Goal: Communication & Community: Ask a question

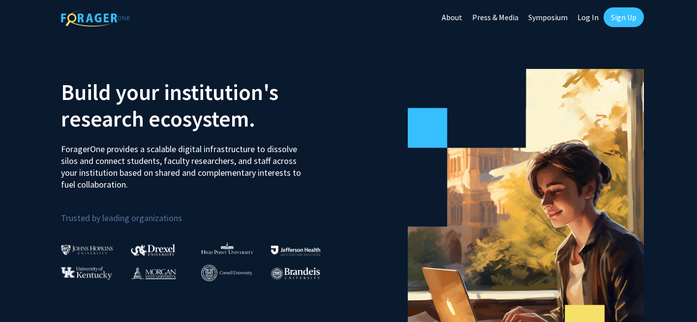
click at [591, 19] on link "Log In" at bounding box center [587, 17] width 31 height 34
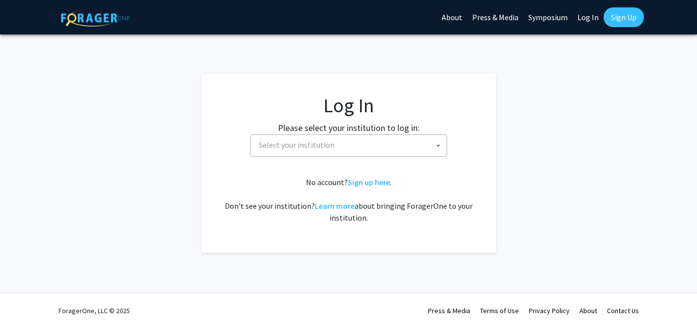
click at [335, 147] on span "Select your institution" at bounding box center [351, 145] width 192 height 20
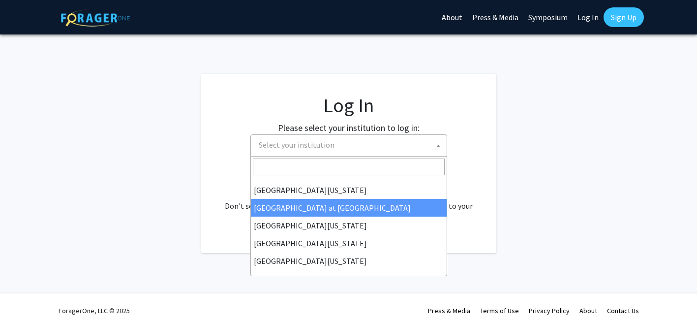
scroll to position [344, 0]
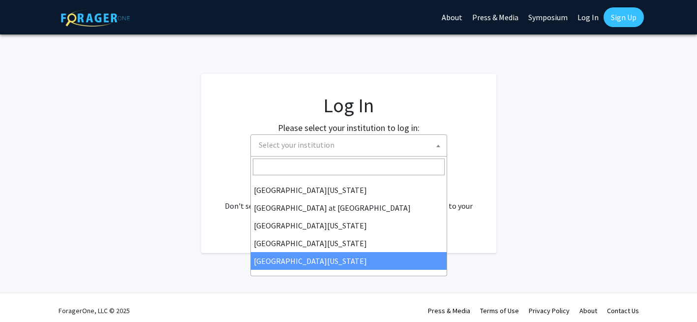
select select "33"
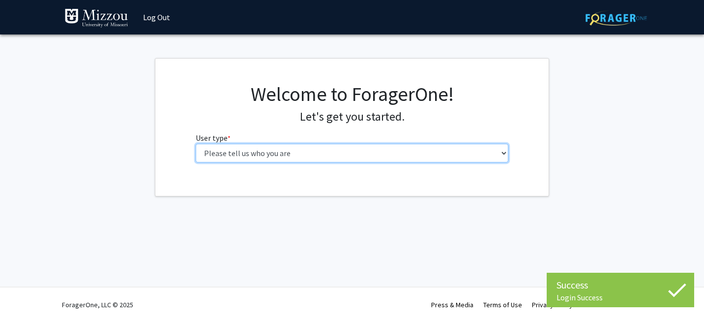
click at [424, 149] on select "Please tell us who you are Undergraduate Student Master's Student Doctoral Cand…" at bounding box center [352, 153] width 313 height 19
select select "1: undergrad"
click at [196, 144] on select "Please tell us who you are Undergraduate Student Master's Student Doctoral Cand…" at bounding box center [352, 153] width 313 height 19
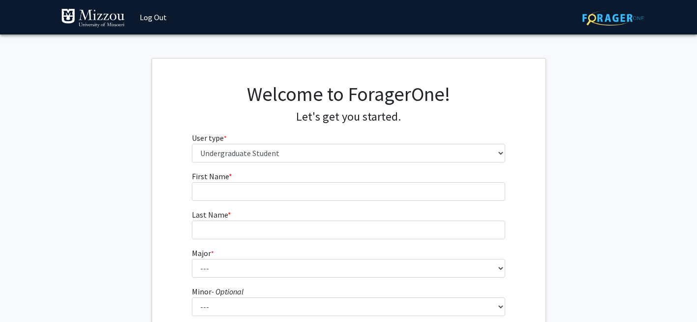
click at [413, 179] on fg-input "First Name * required" at bounding box center [348, 185] width 313 height 30
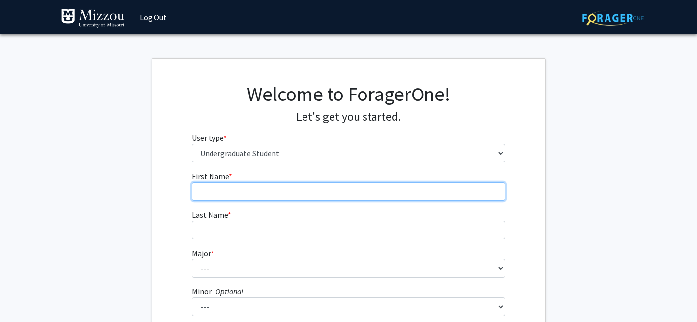
click at [413, 185] on input "First Name * required" at bounding box center [348, 191] width 313 height 19
type input "Michaela"
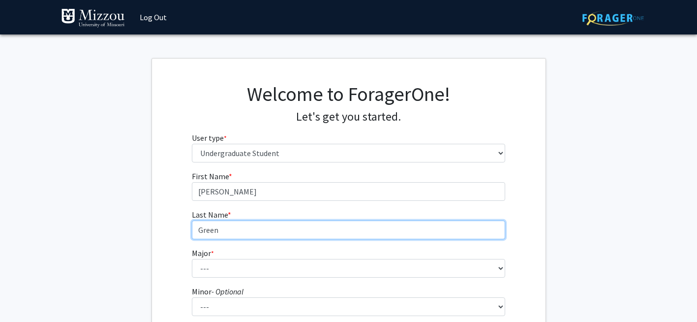
type input "Green"
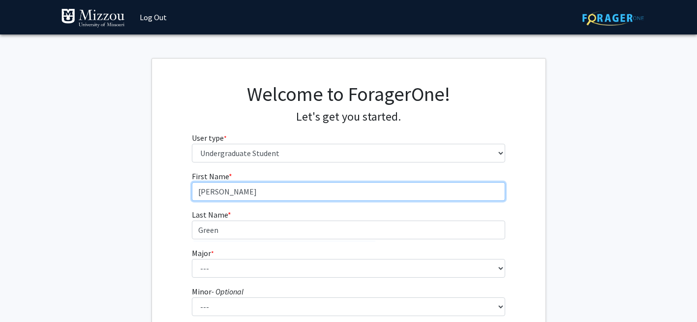
click at [413, 185] on input "Michaela" at bounding box center [348, 191] width 313 height 19
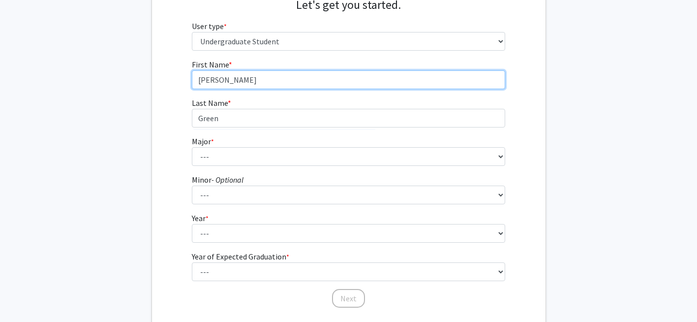
scroll to position [112, 0]
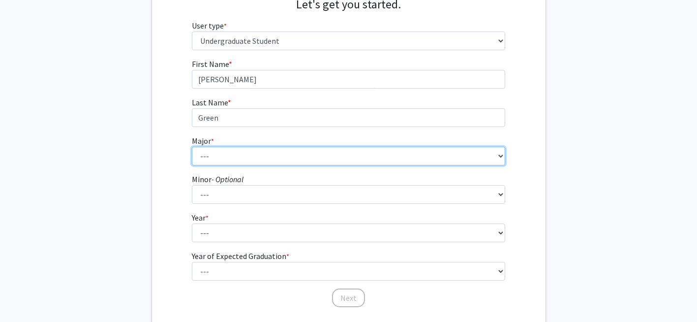
click at [376, 156] on select "--- Agribusiness Management Agricultural Education Agricultural Education: Comm…" at bounding box center [348, 156] width 313 height 19
select select "135: 2628"
click at [192, 147] on select "--- Agribusiness Management Agricultural Education Agricultural Education: Comm…" at bounding box center [348, 156] width 313 height 19
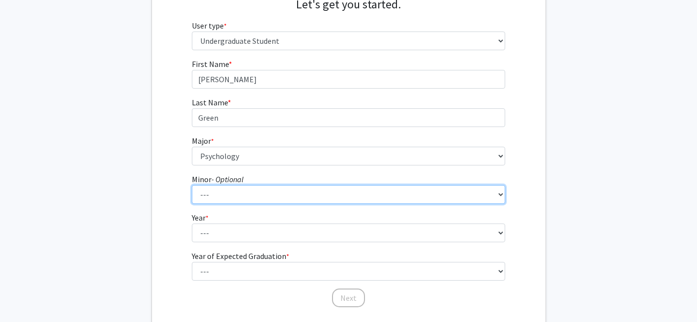
click at [277, 192] on select "--- Accountancy Aerospace Engineering Aerospace Studies Agribusiness Management…" at bounding box center [348, 194] width 313 height 19
select select "52: 2008"
click at [192, 185] on select "--- Accountancy Aerospace Engineering Aerospace Studies Agribusiness Management…" at bounding box center [348, 194] width 313 height 19
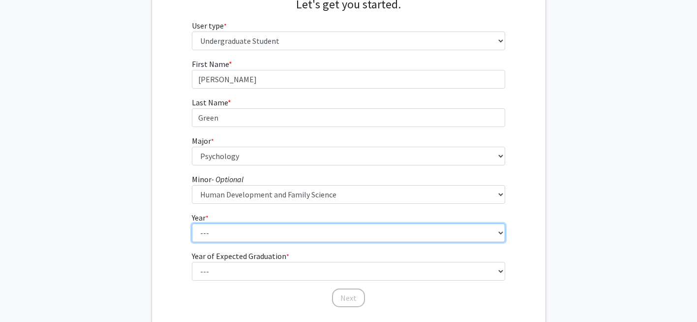
click at [258, 232] on select "--- First-year Sophomore Junior Senior Postbaccalaureate Certificate" at bounding box center [348, 232] width 313 height 19
select select "4: senior"
click at [192, 223] on select "--- First-year Sophomore Junior Senior Postbaccalaureate Certificate" at bounding box center [348, 232] width 313 height 19
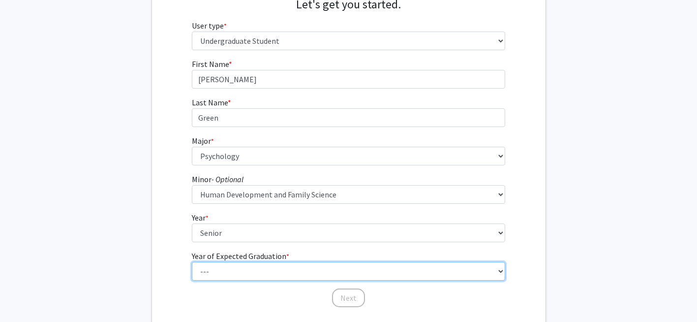
click at [241, 273] on select "--- 2025 2026 2027 2028 2029 2030 2031 2032 2033 2034" at bounding box center [348, 271] width 313 height 19
select select "2: 2026"
click at [192, 262] on select "--- 2025 2026 2027 2028 2029 2030 2031 2032 2033 2034" at bounding box center [348, 271] width 313 height 19
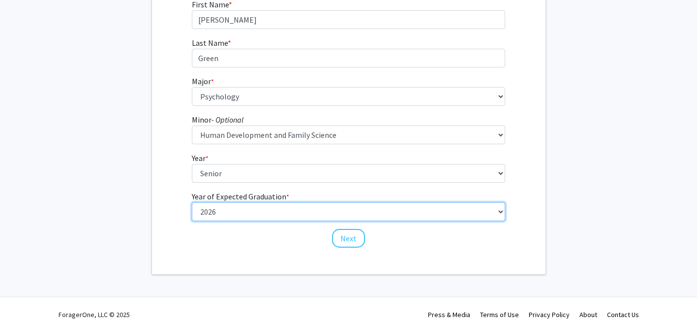
scroll to position [172, 0]
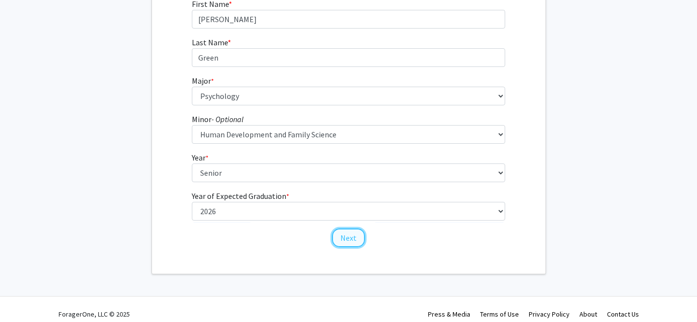
click at [339, 240] on button "Next" at bounding box center [348, 237] width 33 height 19
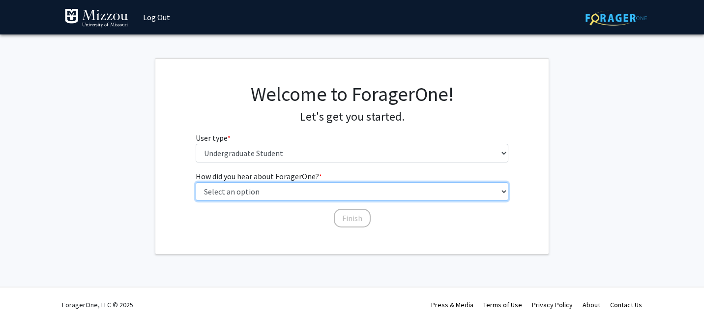
click at [289, 188] on select "Select an option Peer/student recommendation Faculty/staff recommendation Unive…" at bounding box center [352, 191] width 313 height 19
select select "5: other"
click at [196, 182] on select "Select an option Peer/student recommendation Faculty/staff recommendation Unive…" at bounding box center [352, 191] width 313 height 19
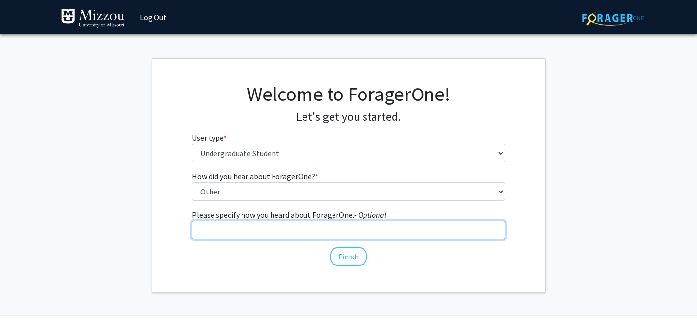
click at [221, 237] on input "Please specify how you heard about ForagerOne. - Optional" at bounding box center [348, 229] width 313 height 19
type input "Psych 3020 requirement"
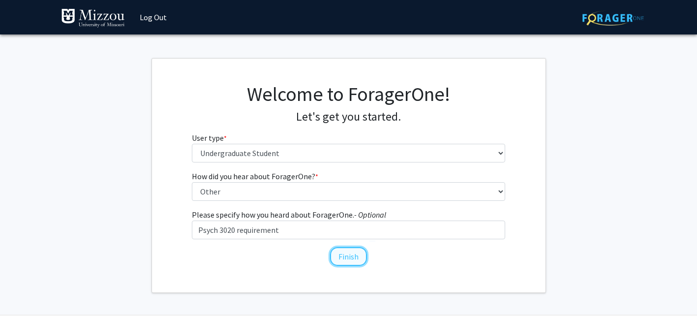
click at [351, 259] on button "Finish" at bounding box center [348, 256] width 37 height 19
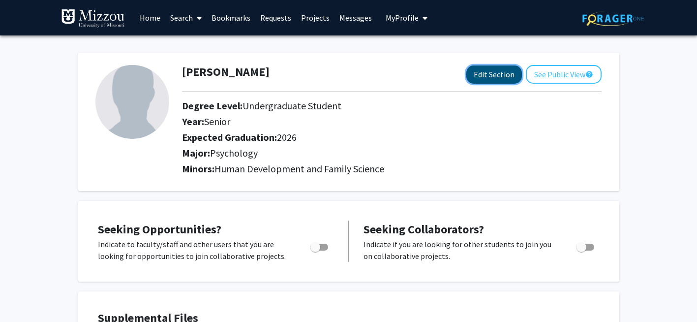
click at [483, 75] on button "Edit Section" at bounding box center [494, 74] width 56 height 18
select select "senior"
select select "2026"
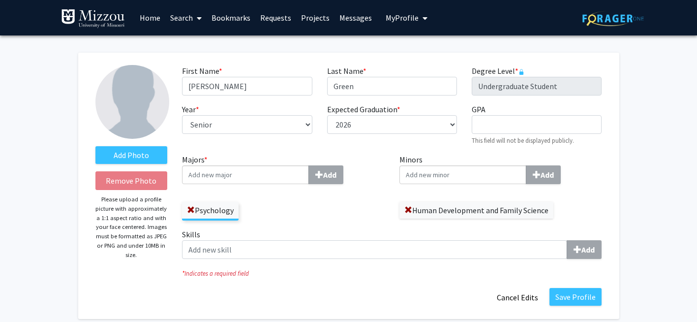
click at [435, 175] on input "Minors Add" at bounding box center [462, 174] width 127 height 19
type input "Ko"
click at [439, 188] on span "rean Studies" at bounding box center [435, 193] width 41 height 10
click at [439, 184] on input "Ko" at bounding box center [462, 174] width 127 height 19
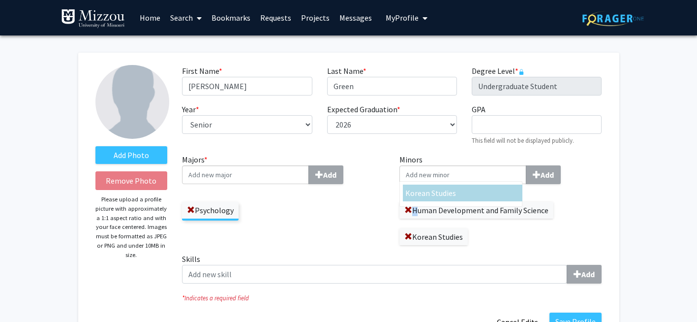
click at [439, 188] on div "Minors Ko rean Studies Add Human Development and Family Science Korean Studies" at bounding box center [500, 198] width 203 height 91
click at [368, 207] on div "Psychology" at bounding box center [283, 206] width 203 height 29
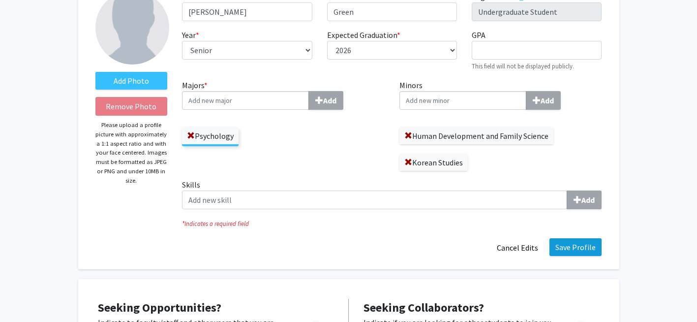
scroll to position [73, 0]
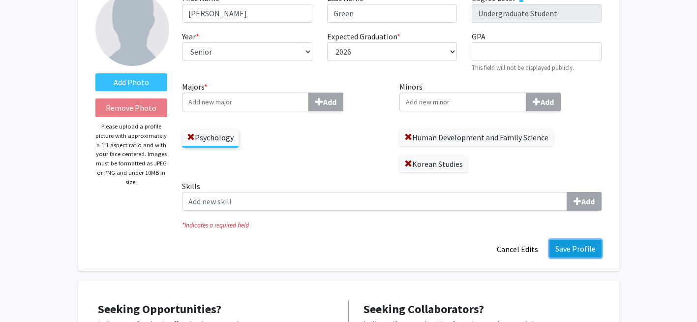
click at [599, 255] on button "Save Profile" at bounding box center [575, 248] width 52 height 18
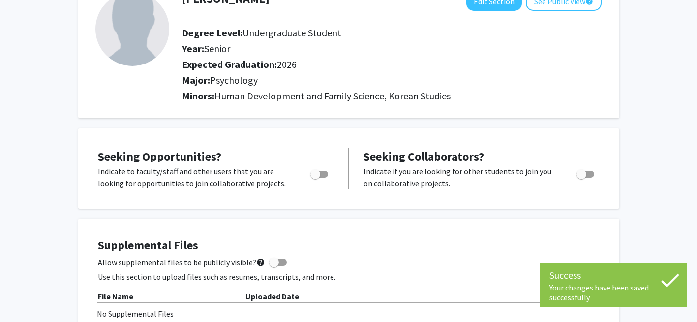
scroll to position [0, 0]
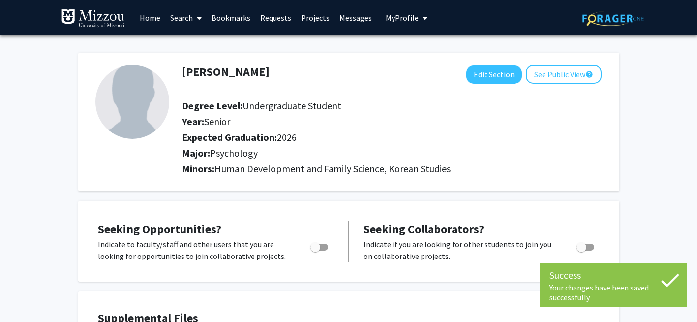
click at [185, 17] on link "Search" at bounding box center [185, 17] width 41 height 34
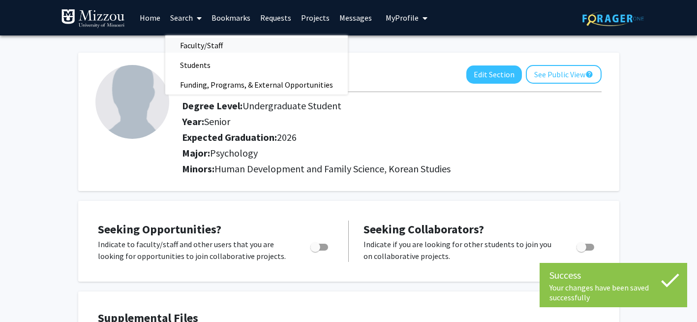
click at [201, 47] on span "Faculty/Staff" at bounding box center [201, 45] width 72 height 20
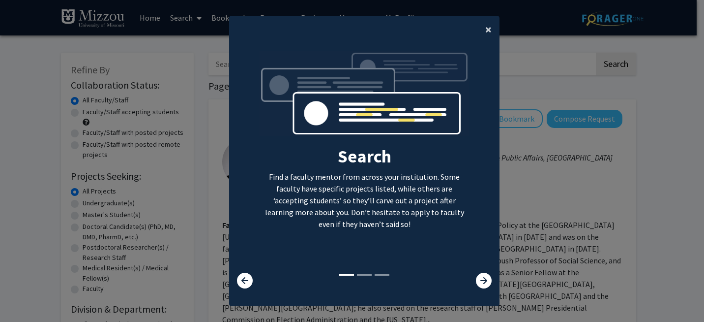
click at [481, 34] on button "×" at bounding box center [488, 30] width 22 height 28
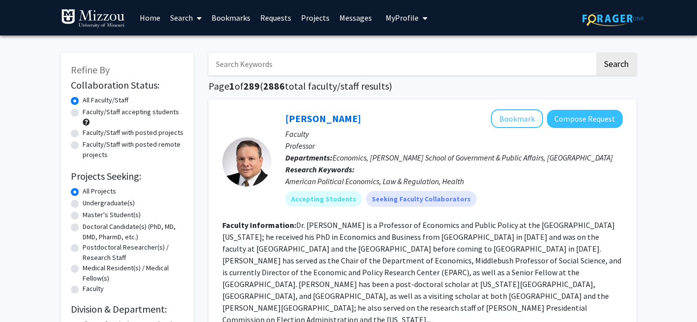
click at [458, 67] on input "Search Keywords" at bounding box center [402, 64] width 386 height 23
click at [614, 70] on button "Search" at bounding box center [616, 64] width 40 height 23
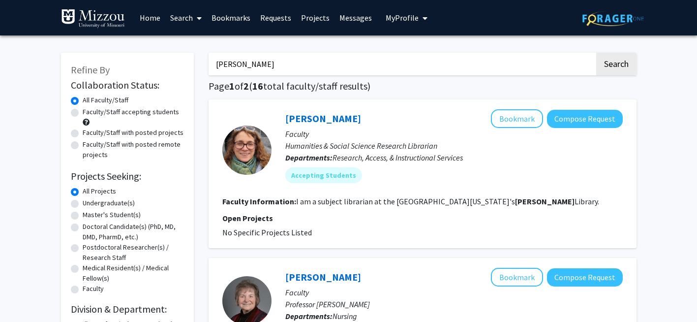
click at [236, 56] on input "Ellis" at bounding box center [402, 64] width 386 height 23
paste input "Dr. Ellis-Kalton"
type input "Dr. Ellis-Kalton"
click at [596, 53] on button "Search" at bounding box center [616, 64] width 40 height 23
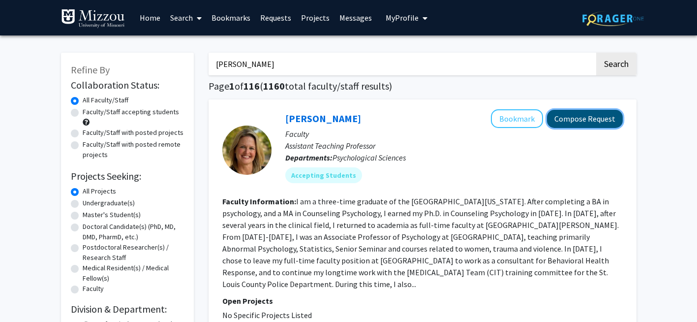
click at [564, 124] on button "Compose Request" at bounding box center [585, 119] width 76 height 18
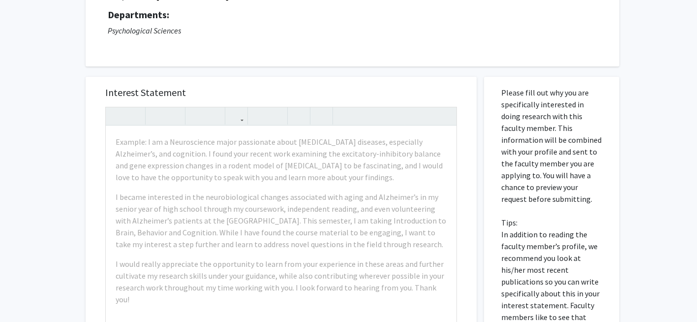
scroll to position [93, 0]
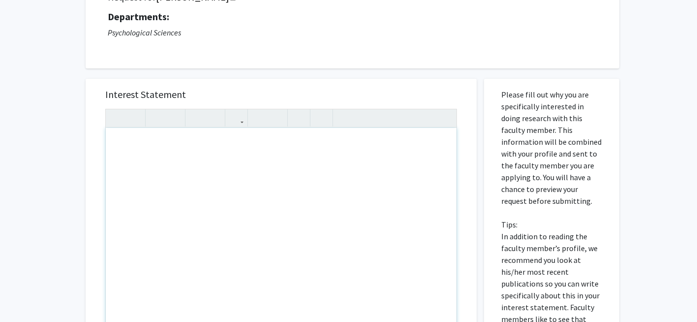
click at [212, 153] on div "Note to users with screen readers: Please press Alt+0 or Option+0 to deactivate…" at bounding box center [281, 240] width 351 height 225
type textarea "Psych 3020-02 :-)"
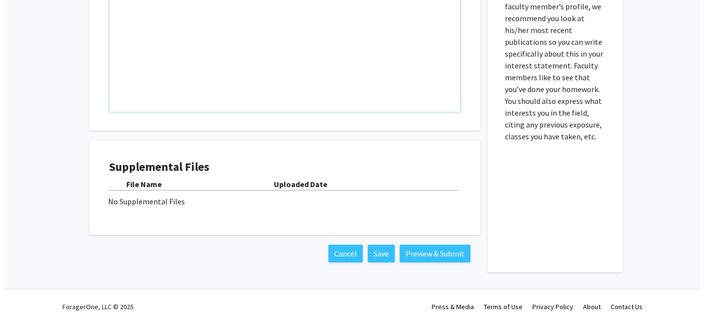
scroll to position [336, 0]
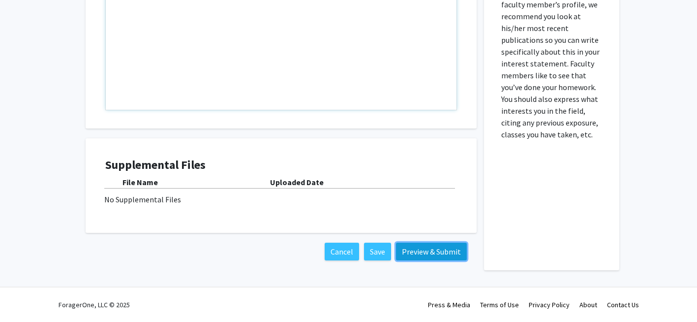
click at [411, 255] on button "Preview & Submit" at bounding box center [431, 251] width 71 height 18
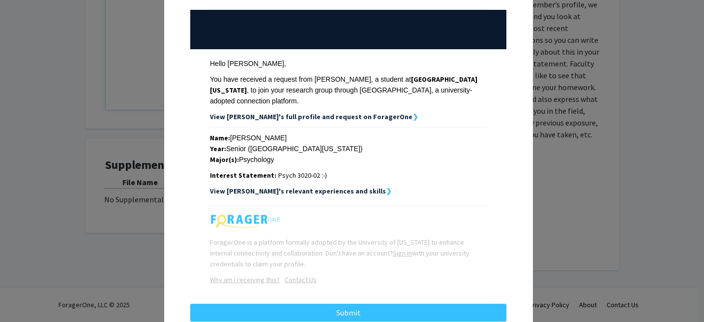
scroll to position [124, 0]
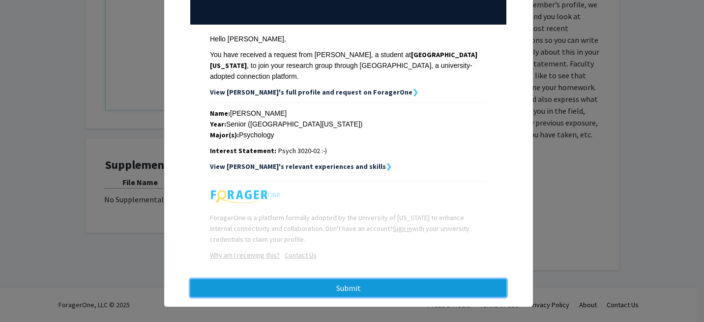
click at [348, 280] on button "Submit" at bounding box center [348, 288] width 316 height 18
